Goal: Task Accomplishment & Management: Use online tool/utility

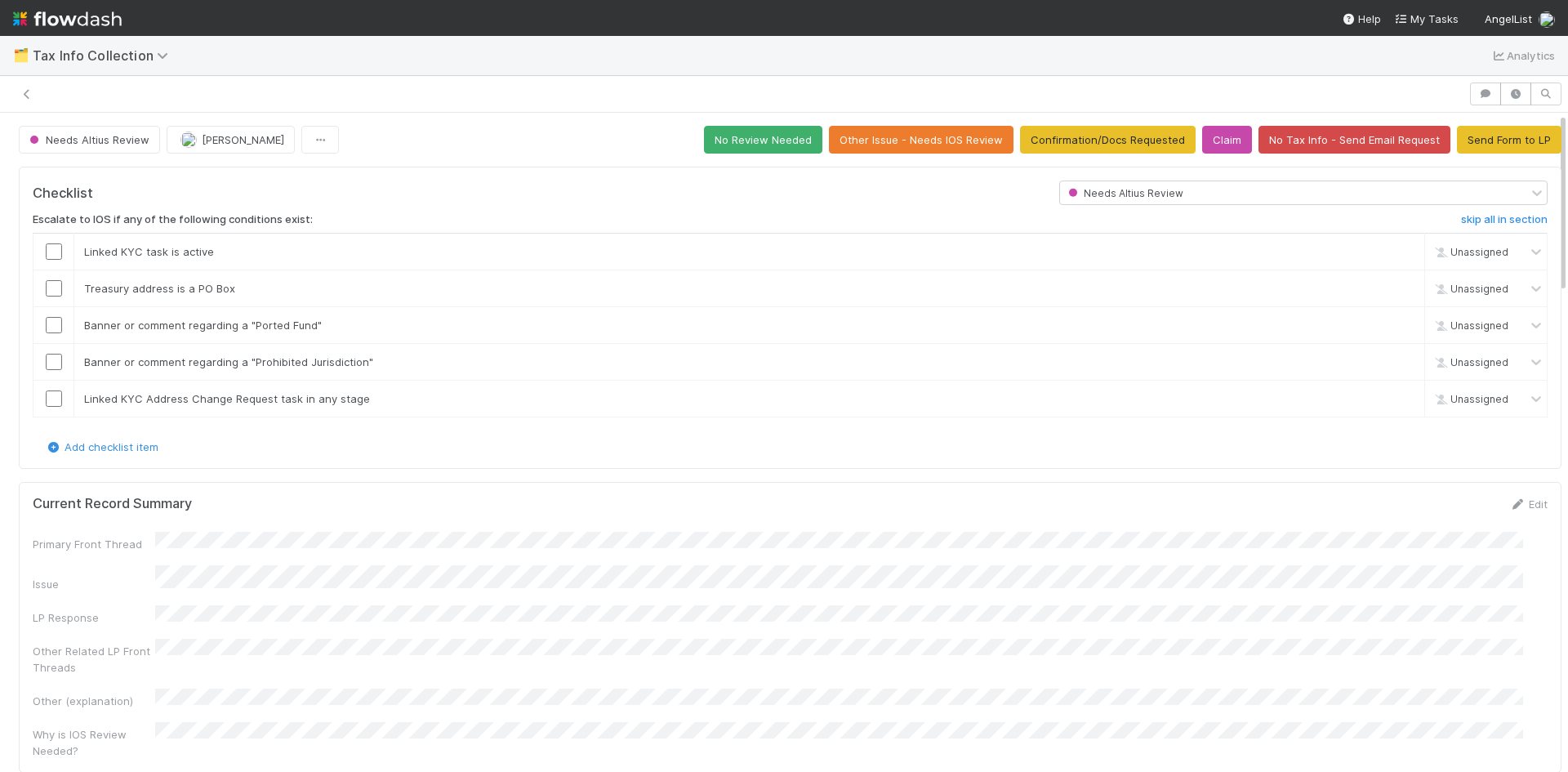
scroll to position [12, 0]
click at [29, 89] on icon at bounding box center [27, 94] width 17 height 10
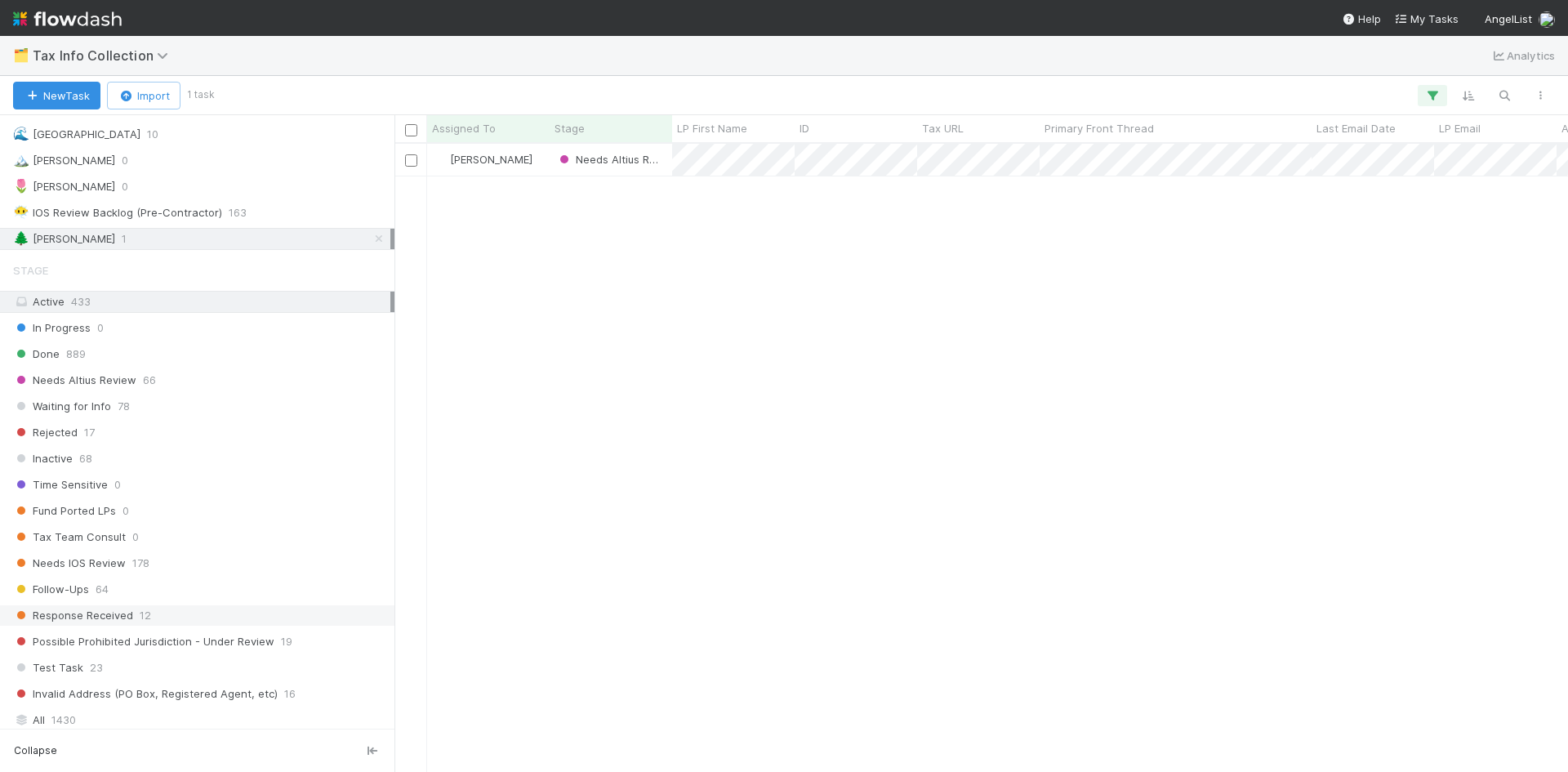
scroll to position [364, 0]
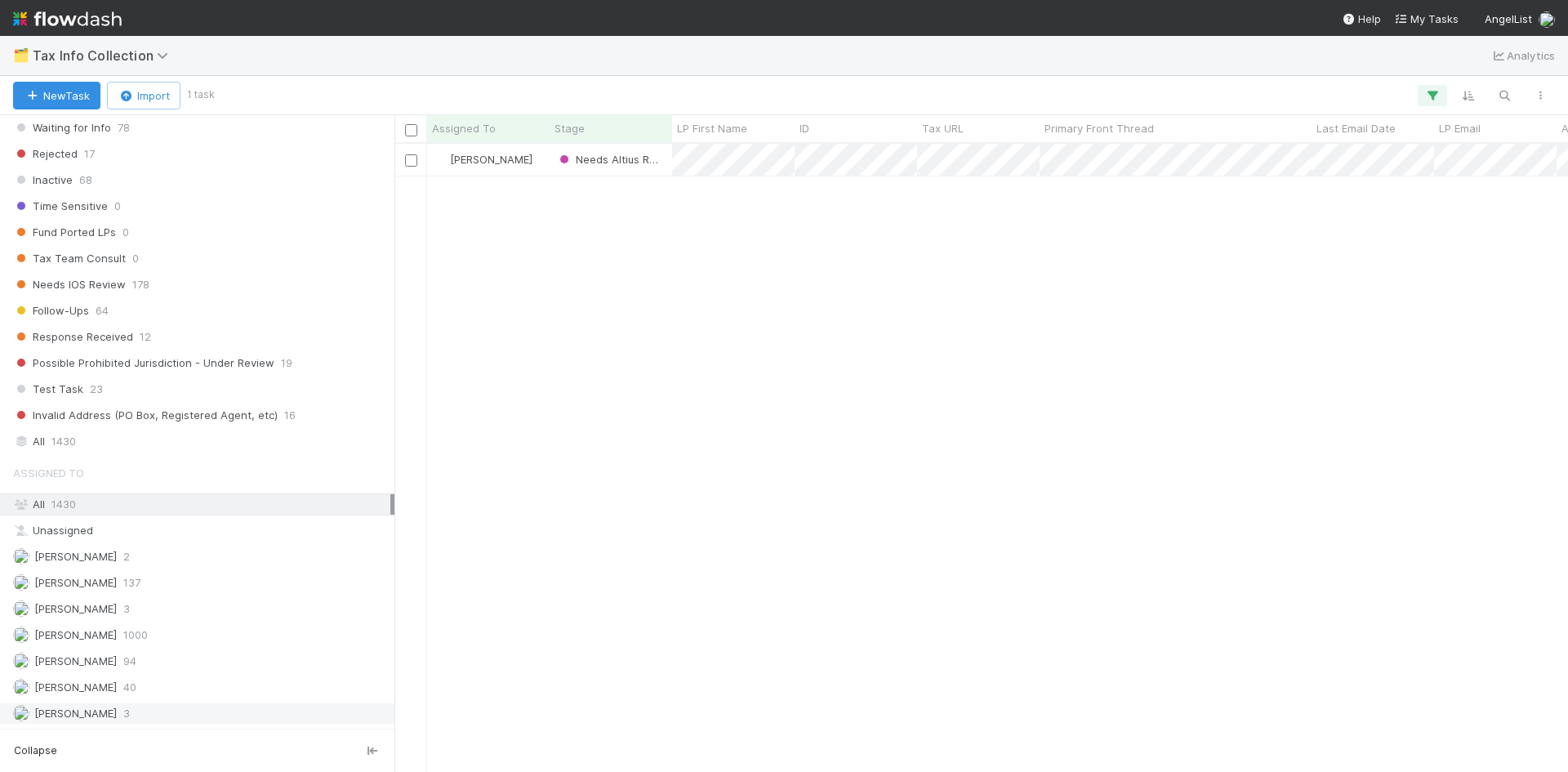
click at [134, 719] on div "William Axalan VI 3" at bounding box center [202, 713] width 378 height 20
click at [173, 581] on div "Karen Jane Salcedo 137" at bounding box center [202, 582] width 378 height 20
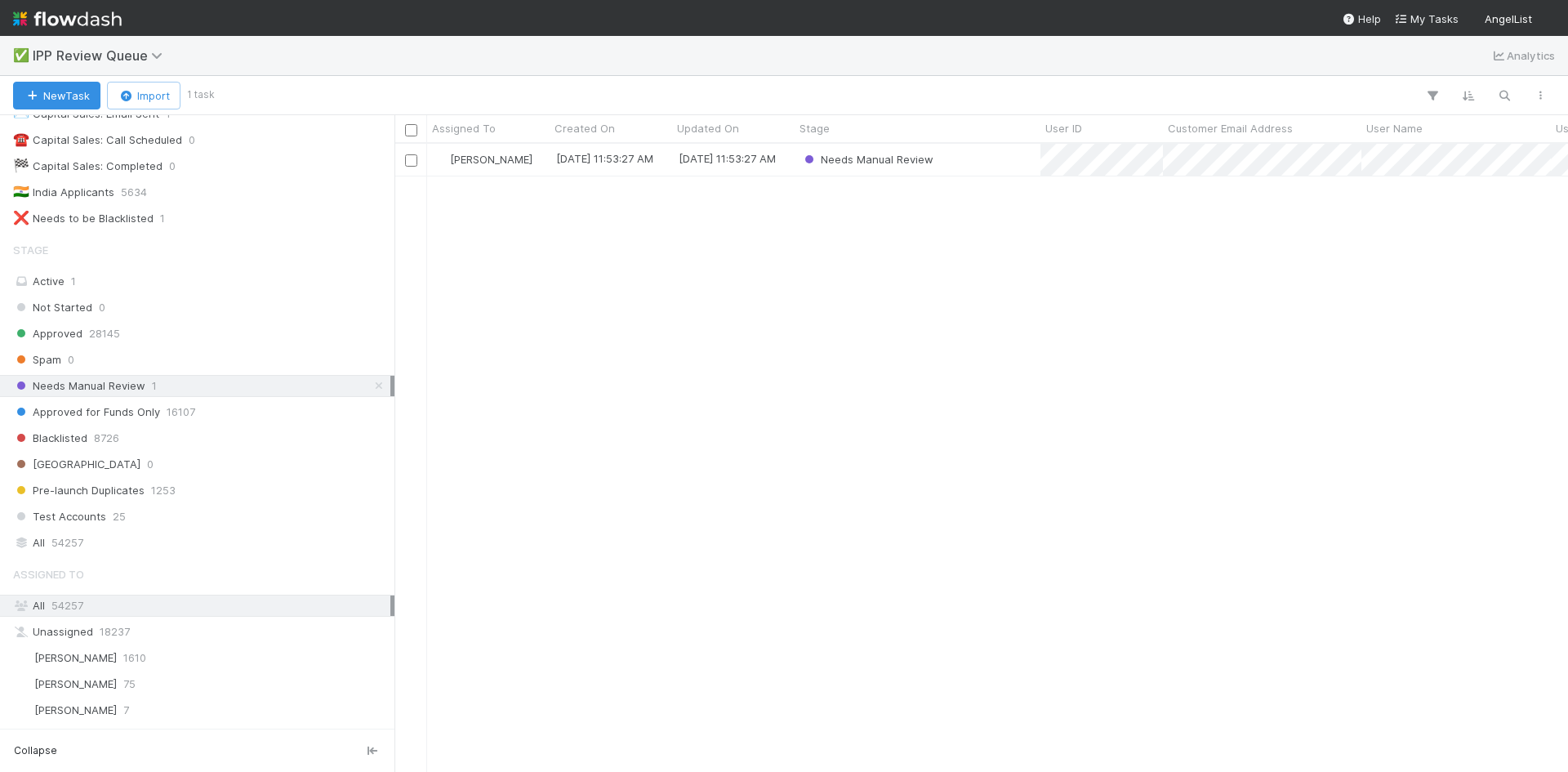
scroll to position [207, 0]
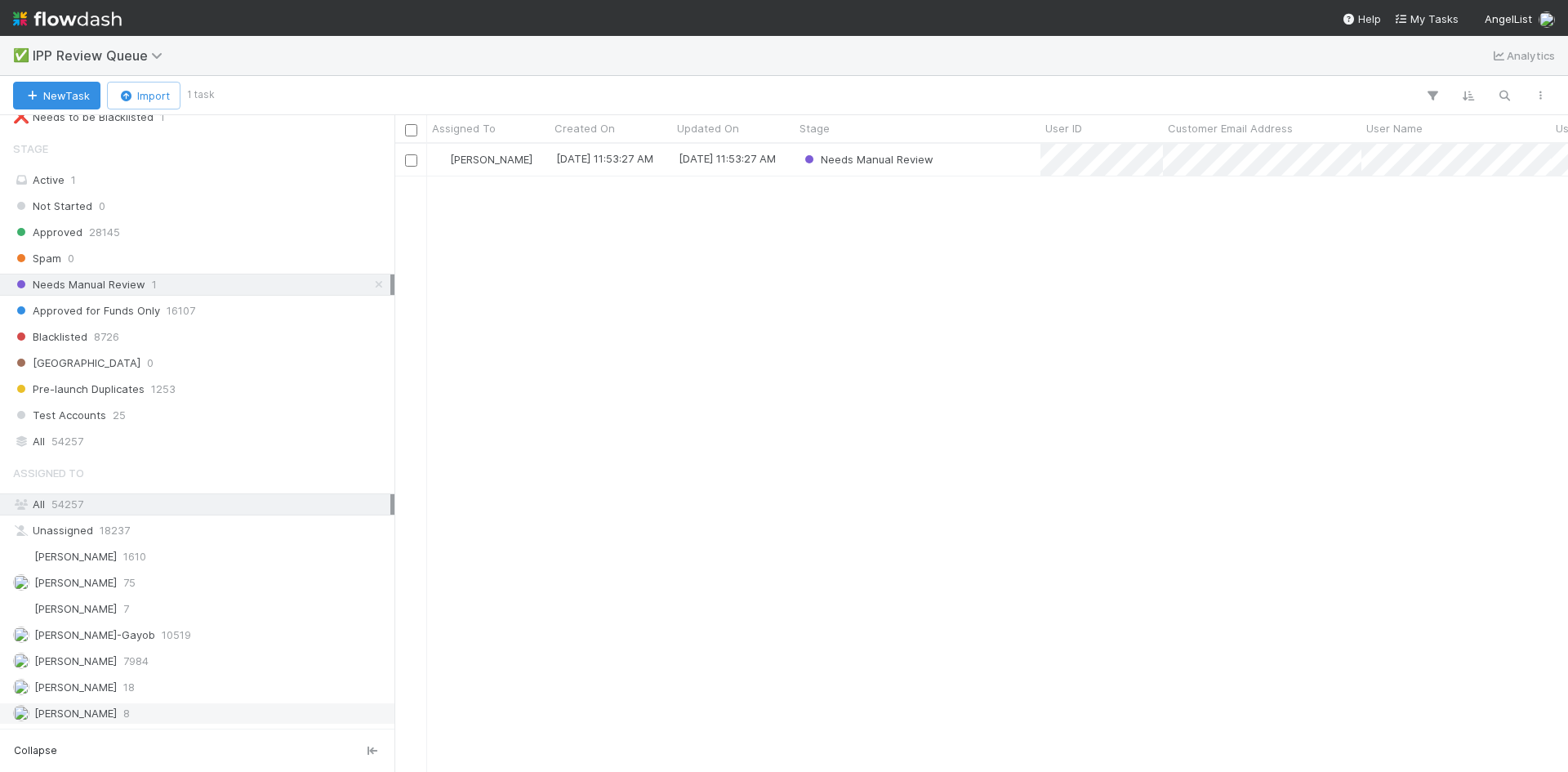
click at [140, 720] on div "William Axalan VI 8" at bounding box center [202, 713] width 378 height 20
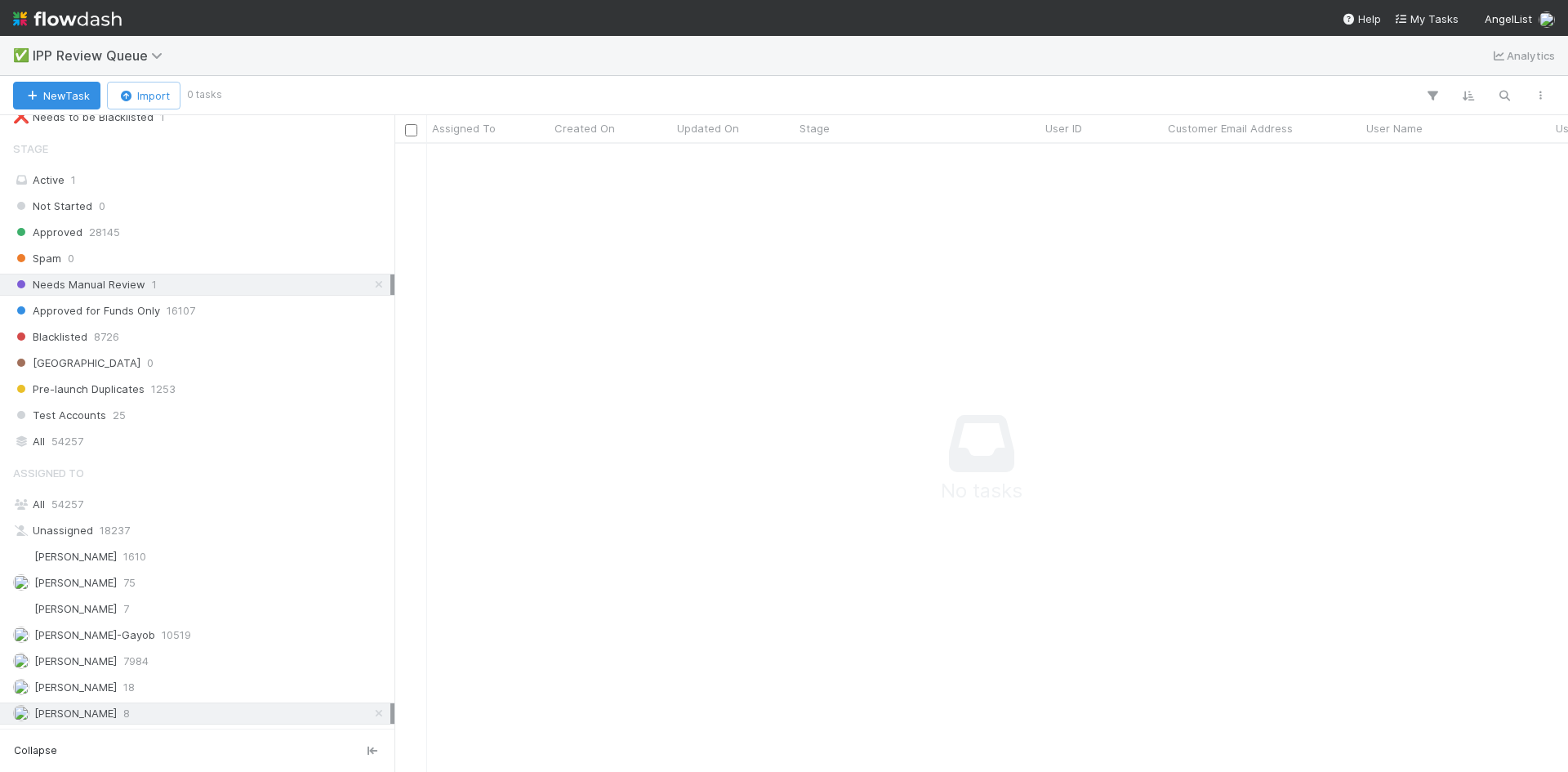
scroll to position [604, 1161]
click at [371, 284] on icon at bounding box center [379, 284] width 17 height 10
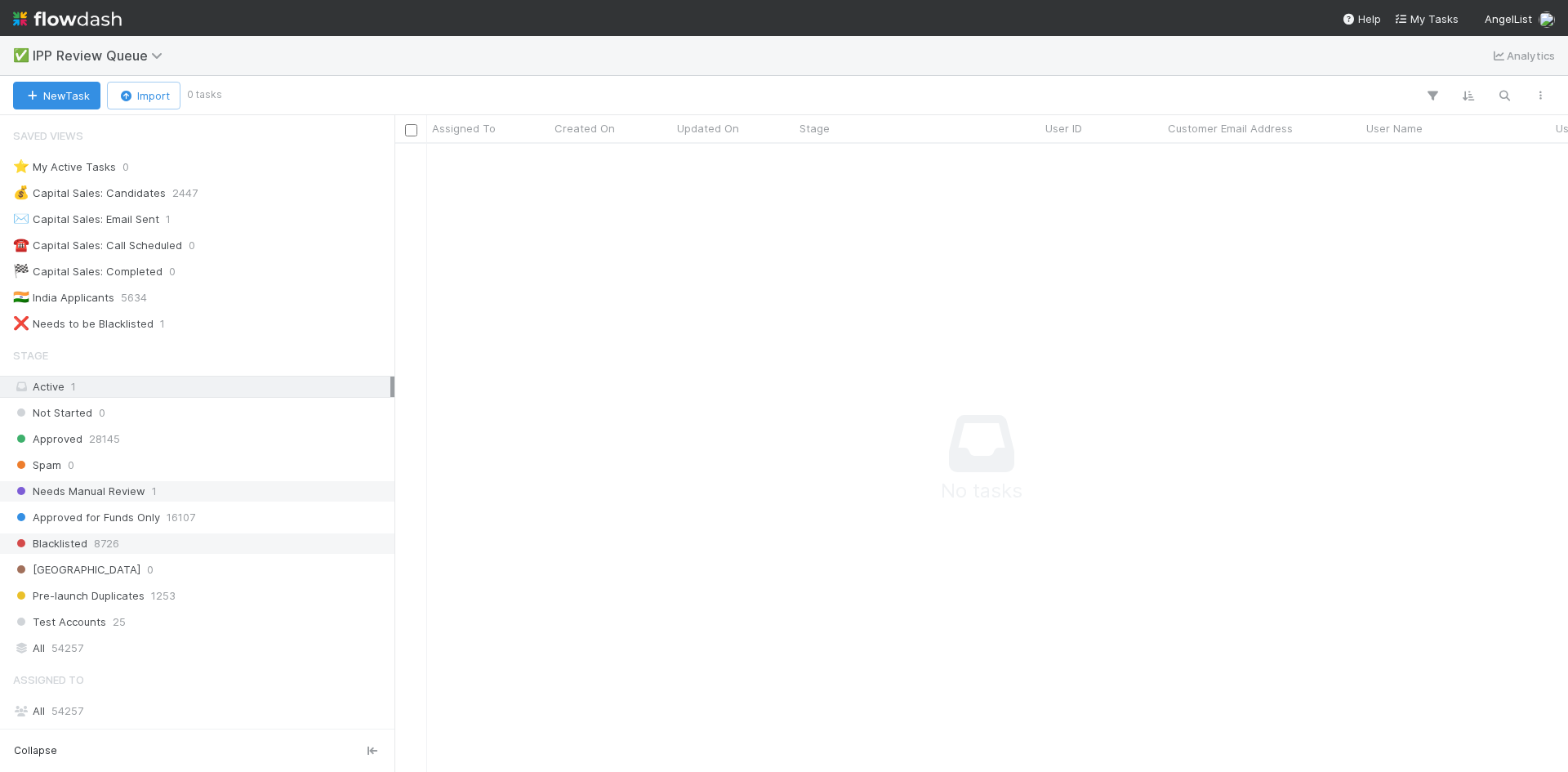
scroll to position [207, 0]
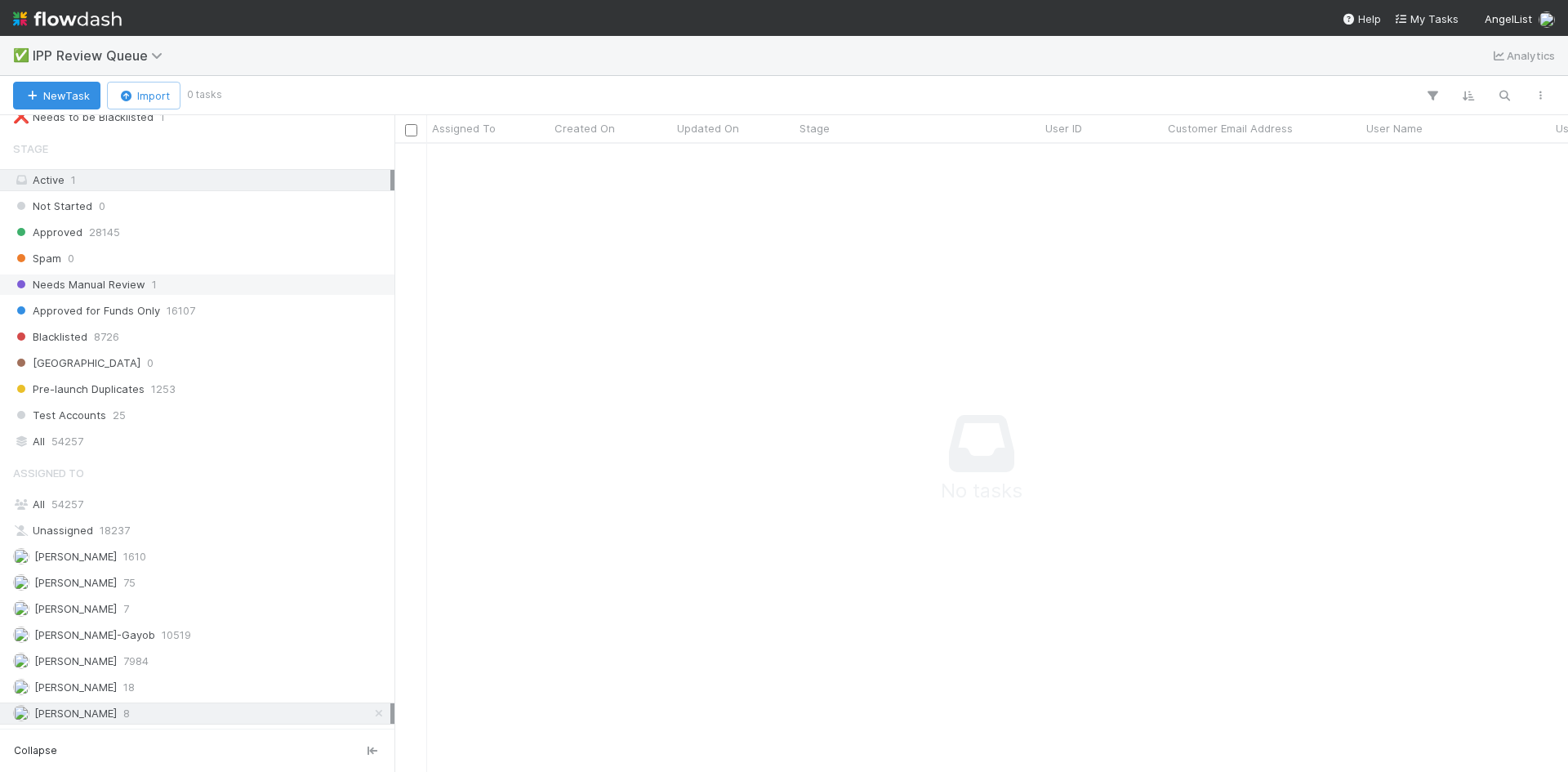
click at [124, 706] on div "William Axalan VI 8" at bounding box center [202, 713] width 378 height 20
click at [99, 608] on span "[PERSON_NAME]" at bounding box center [75, 608] width 83 height 13
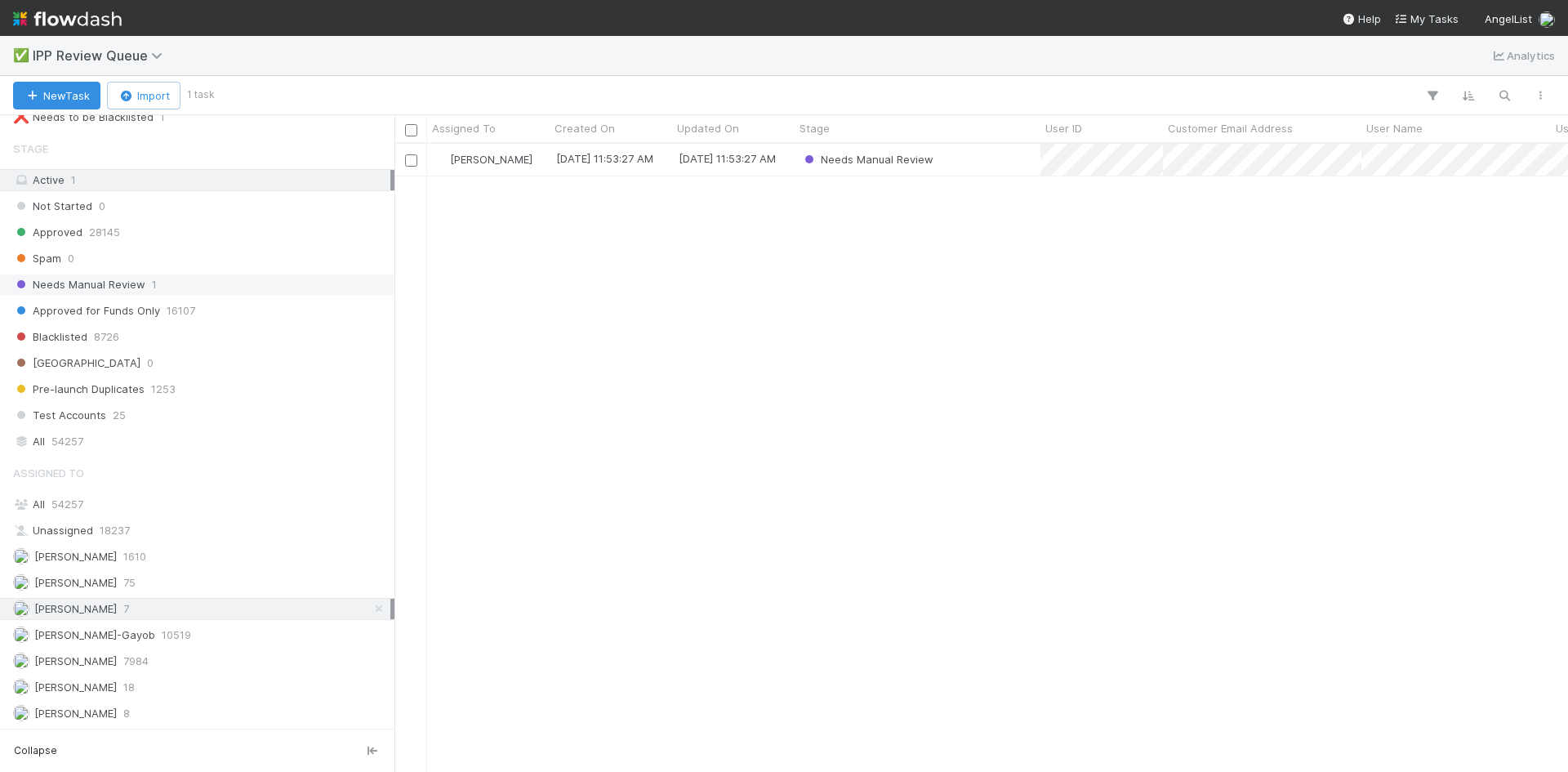
scroll to position [616, 1161]
click at [138, 714] on div "William Axalan VI 8" at bounding box center [202, 713] width 378 height 20
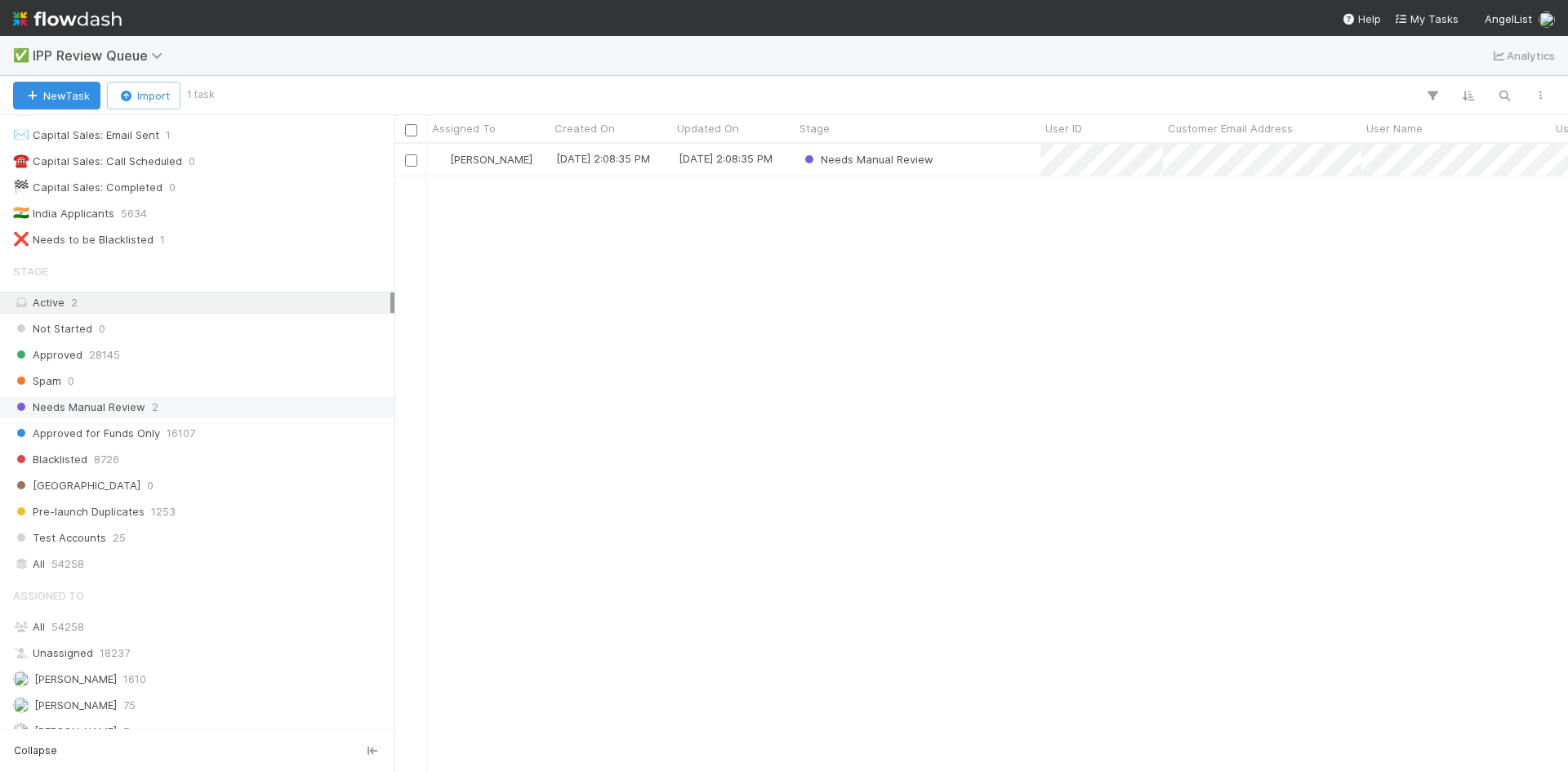
scroll to position [207, 0]
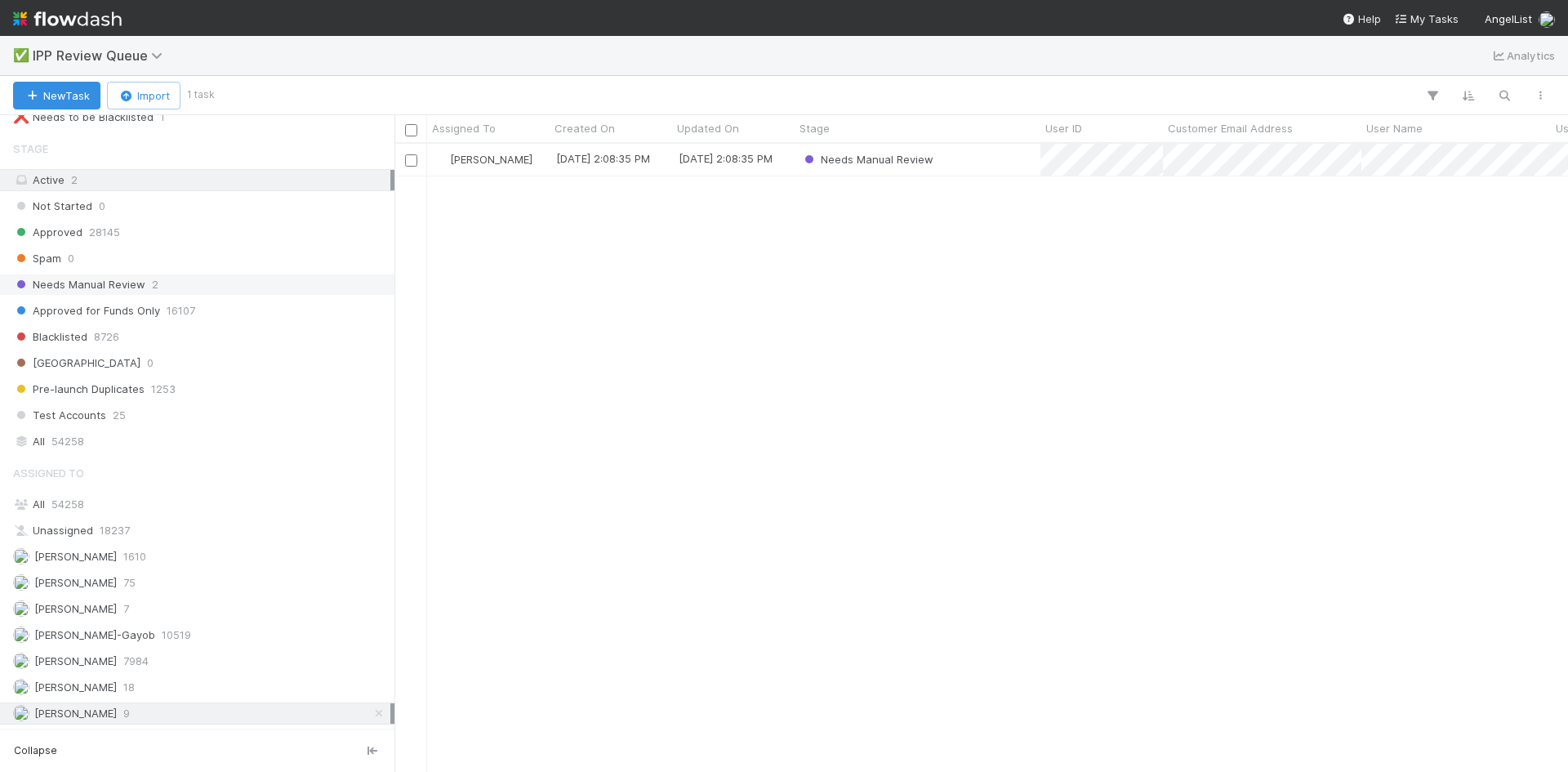
click at [798, 352] on div "William Axalan VI 8/27/25, 2:08:35 PM 8/27/25, 2:08:35 PM Needs Manual Review" at bounding box center [981, 457] width 1174 height 627
click at [598, 550] on div "William Axalan VI 8/27/25, 2:08:35 PM 8/27/25, 2:08:35 PM Needs Manual Review" at bounding box center [981, 457] width 1174 height 627
click at [147, 711] on div "William Axalan VI 9" at bounding box center [202, 713] width 378 height 20
